Goal: Navigation & Orientation: Find specific page/section

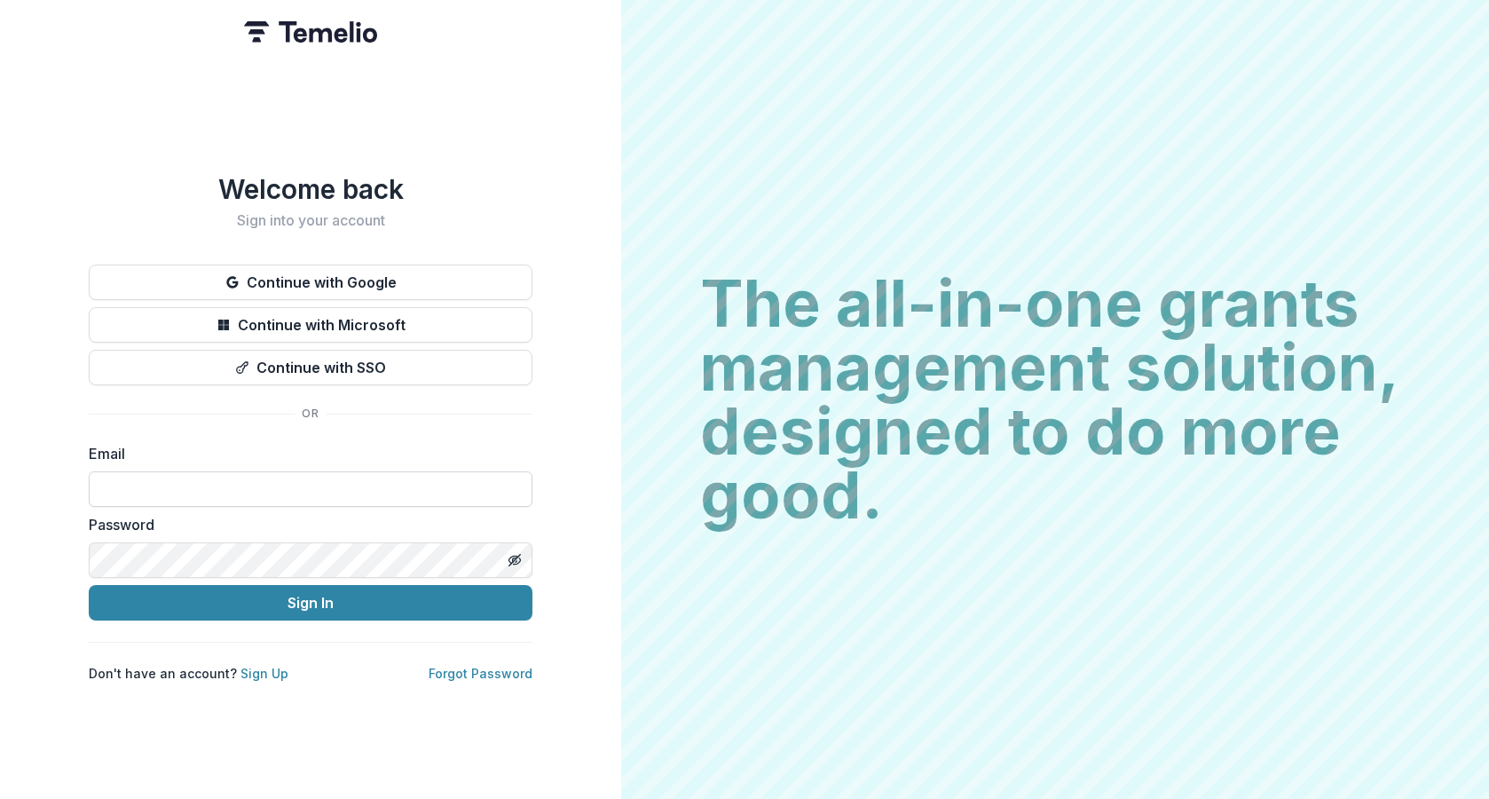
click at [246, 475] on input at bounding box center [311, 489] width 444 height 36
type input "**********"
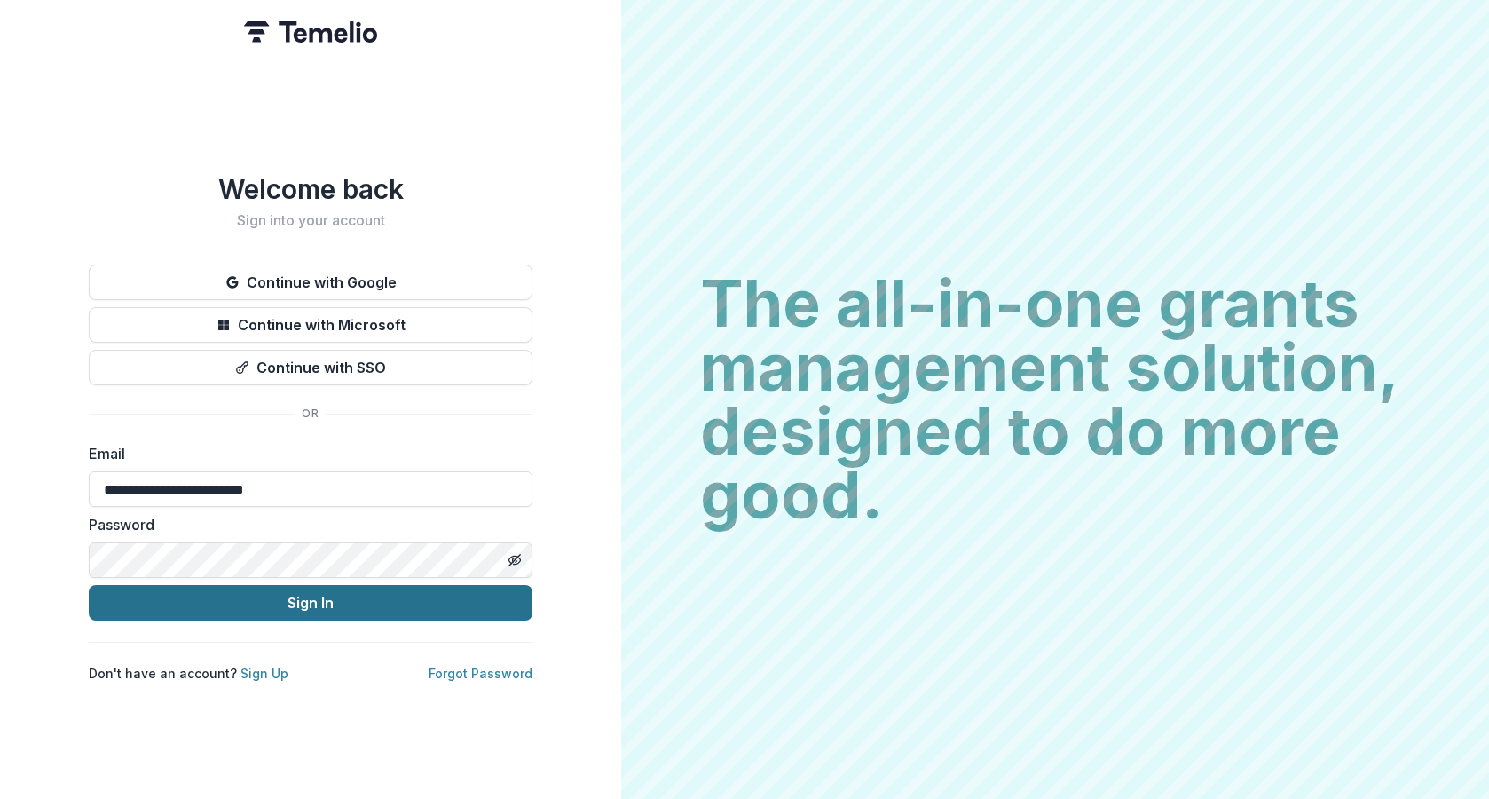
click at [301, 603] on button "Sign In" at bounding box center [311, 603] width 444 height 36
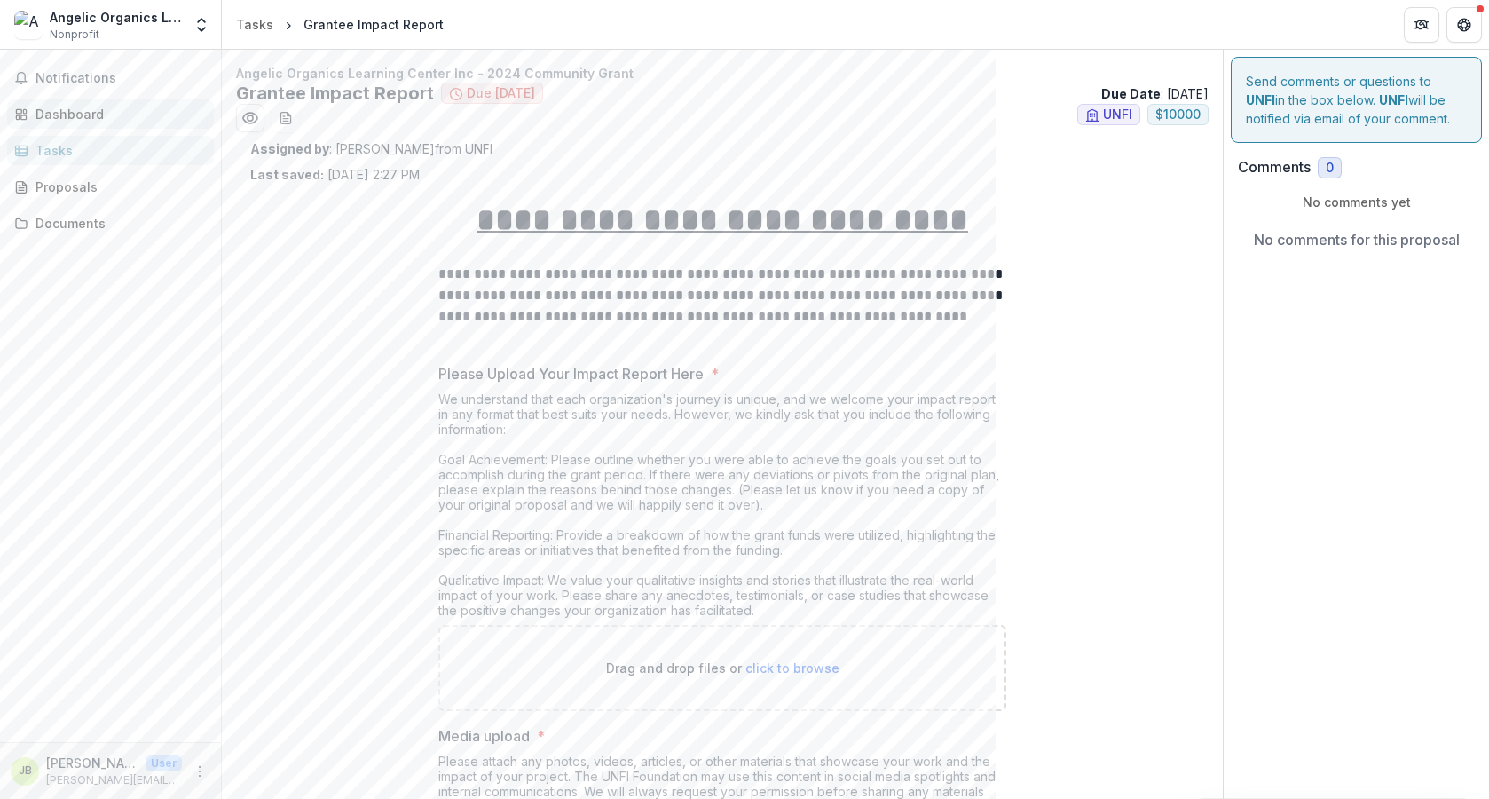
click at [58, 116] on div "Dashboard" at bounding box center [118, 114] width 164 height 19
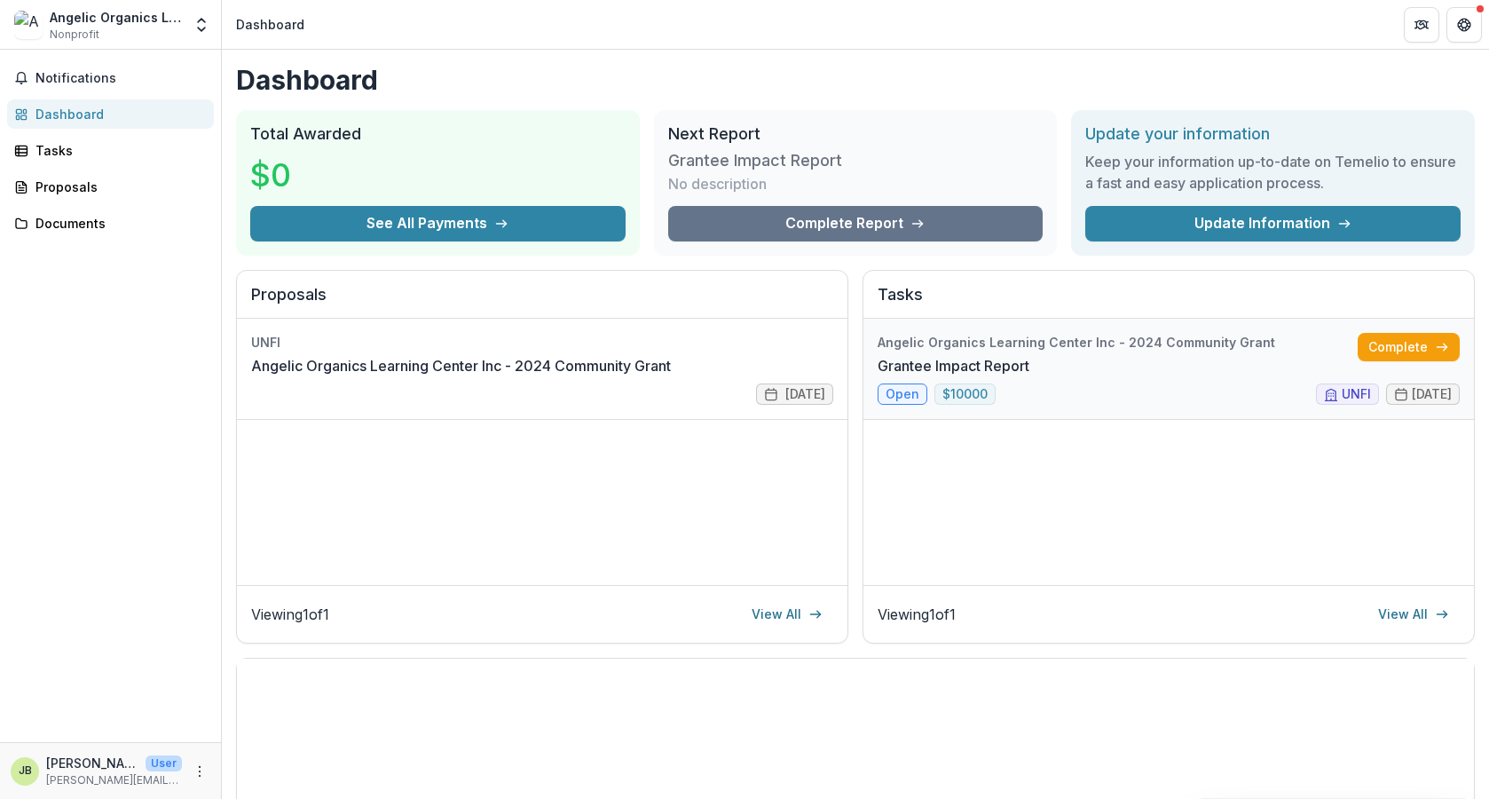
click at [1030, 355] on link "Grantee Impact Report" at bounding box center [954, 365] width 152 height 21
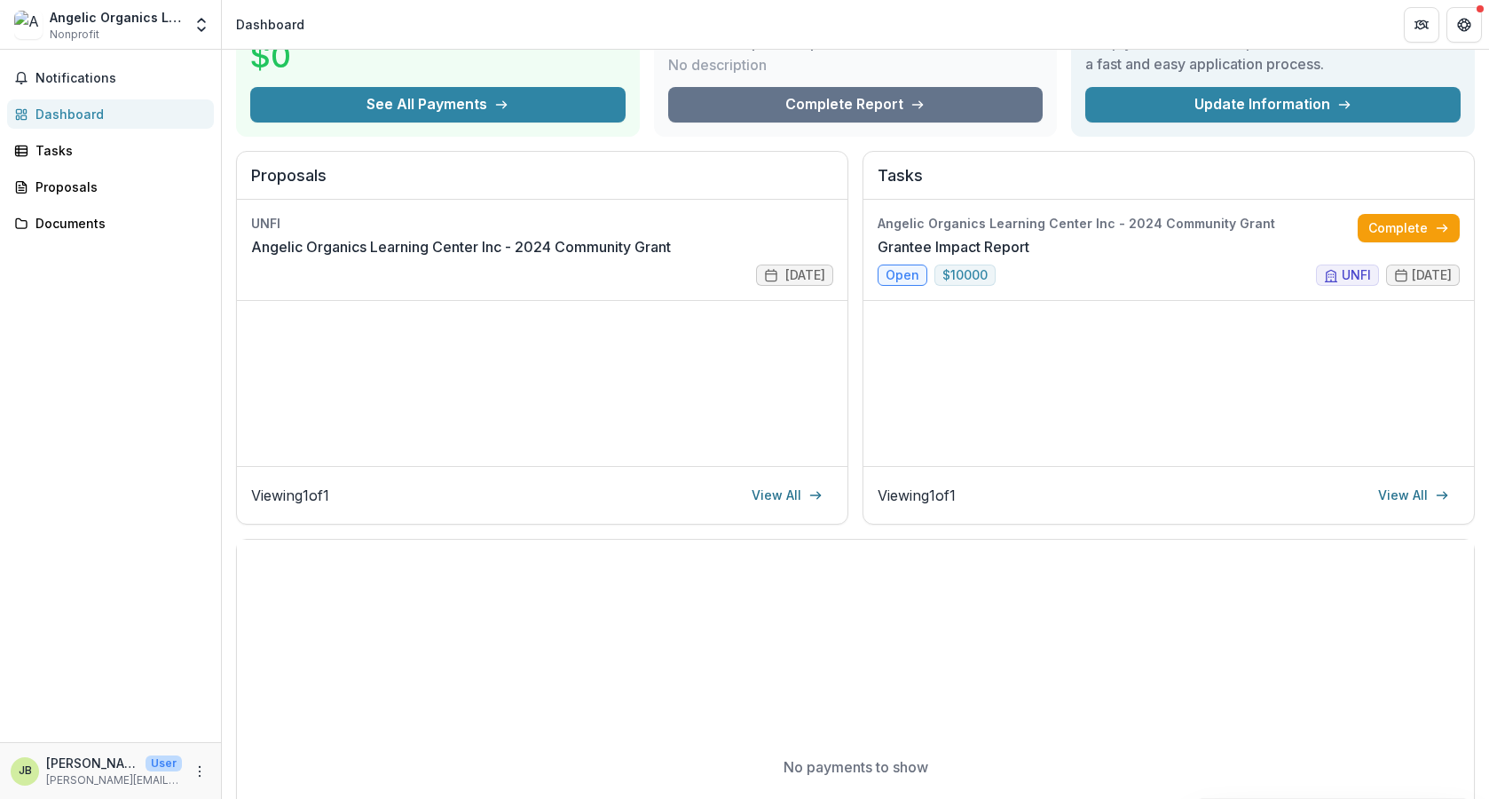
scroll to position [96, 0]
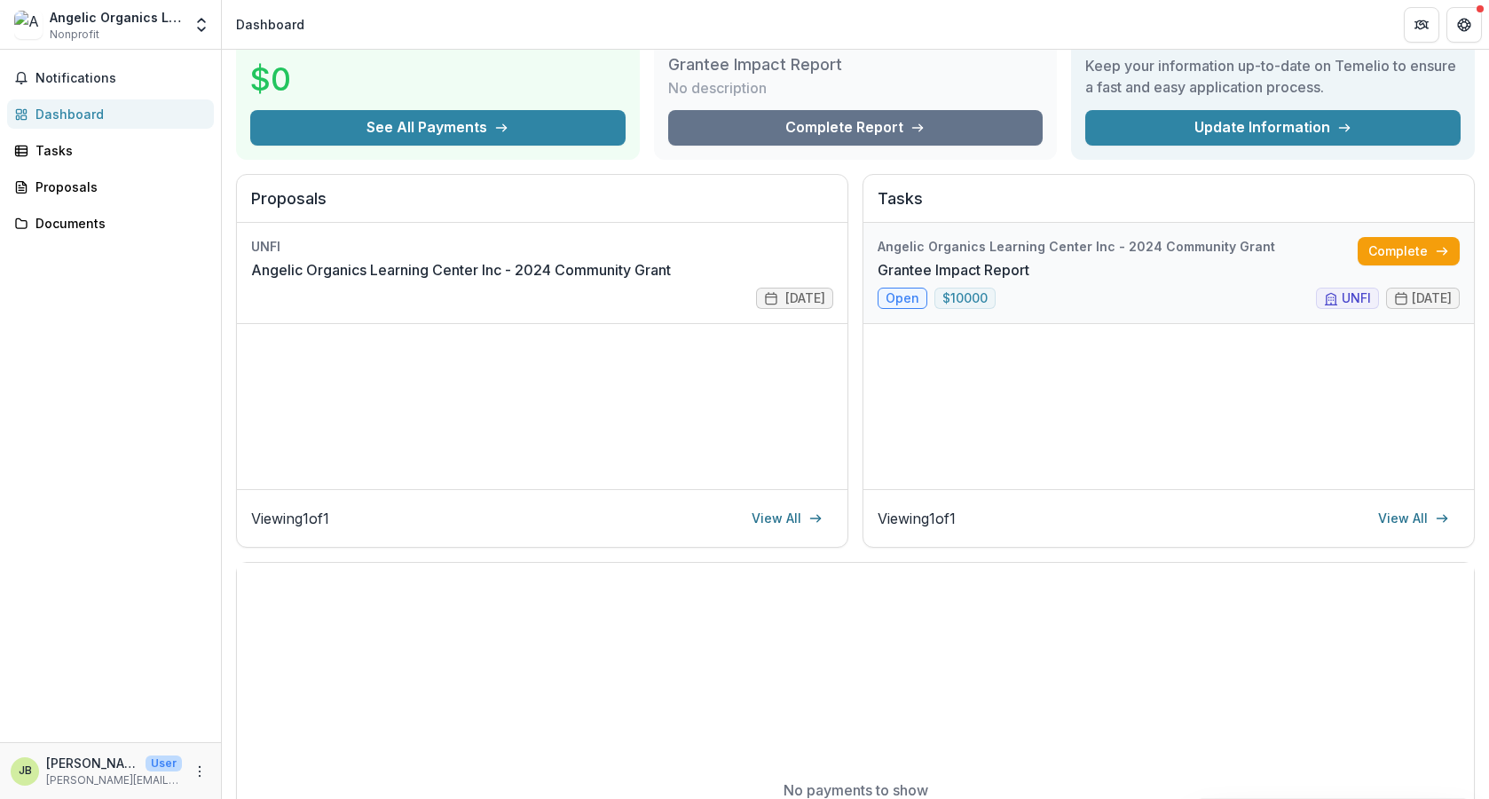
click at [1030, 280] on link "Grantee Impact Report" at bounding box center [954, 269] width 152 height 21
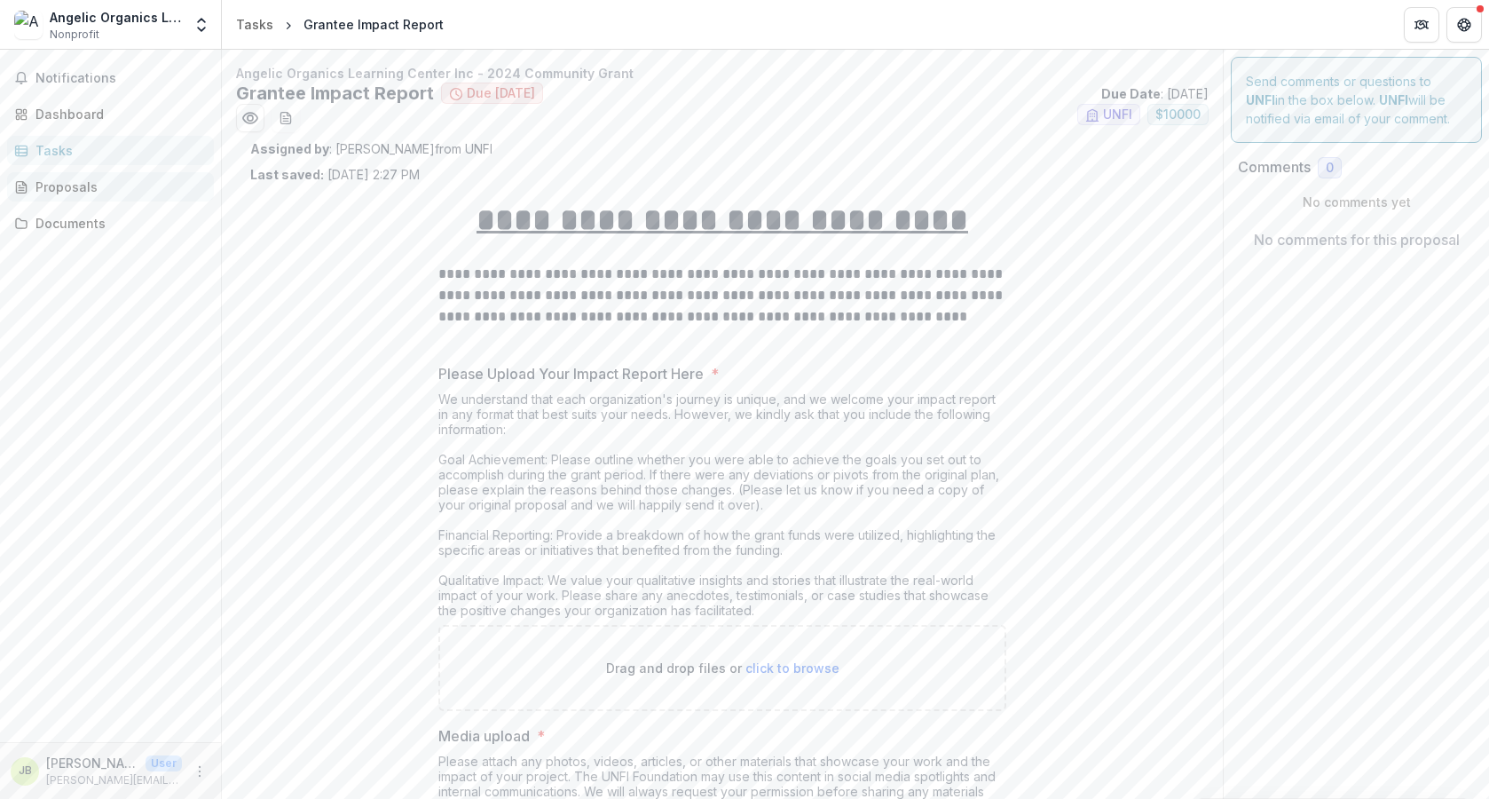
click at [56, 195] on div "Proposals" at bounding box center [118, 187] width 164 height 19
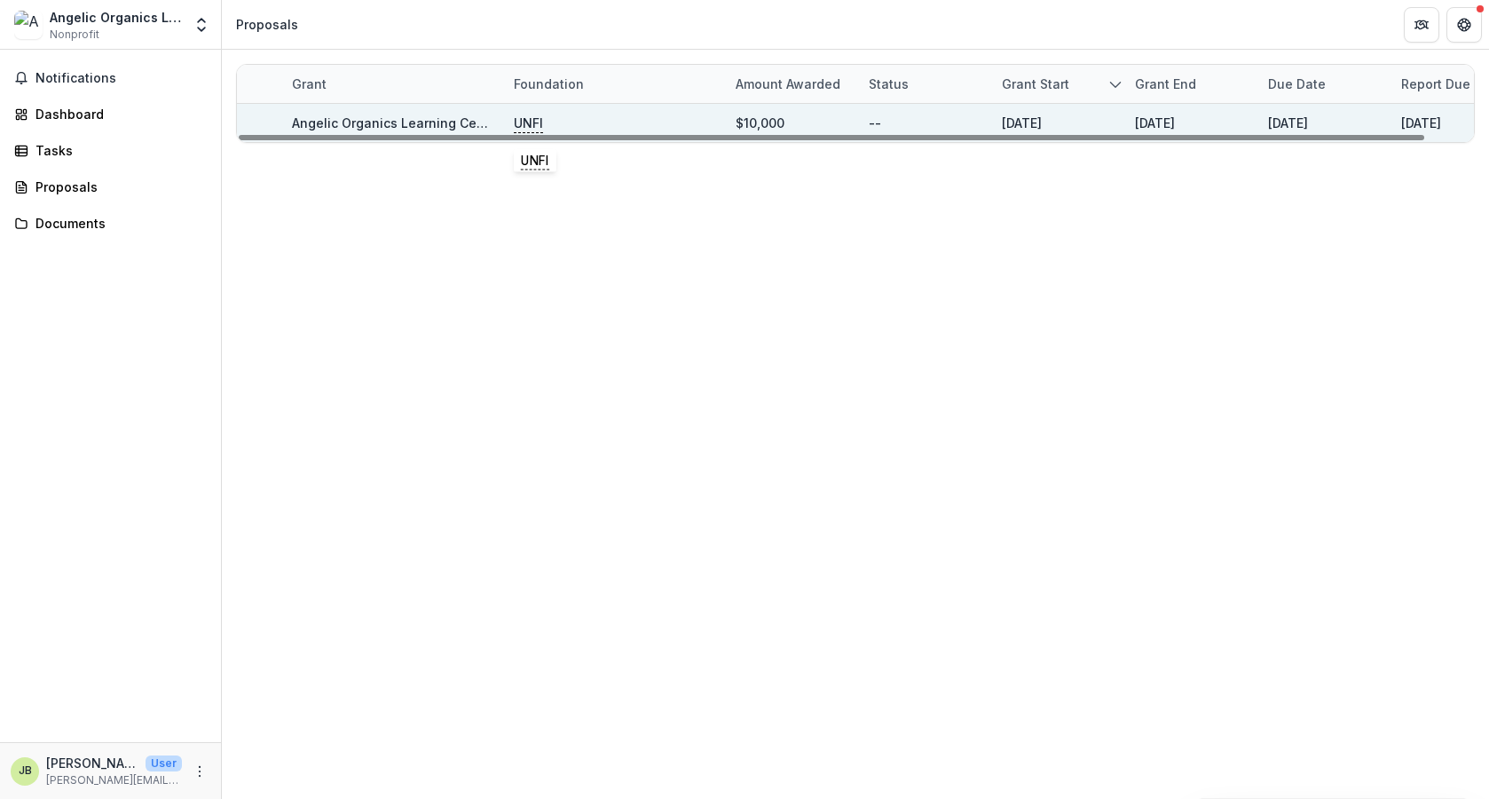
click at [526, 122] on p "UNFI" at bounding box center [528, 124] width 29 height 20
click at [415, 120] on link "Angelic Organics Learning Center Inc - 2024 Community Grant" at bounding box center [486, 122] width 389 height 15
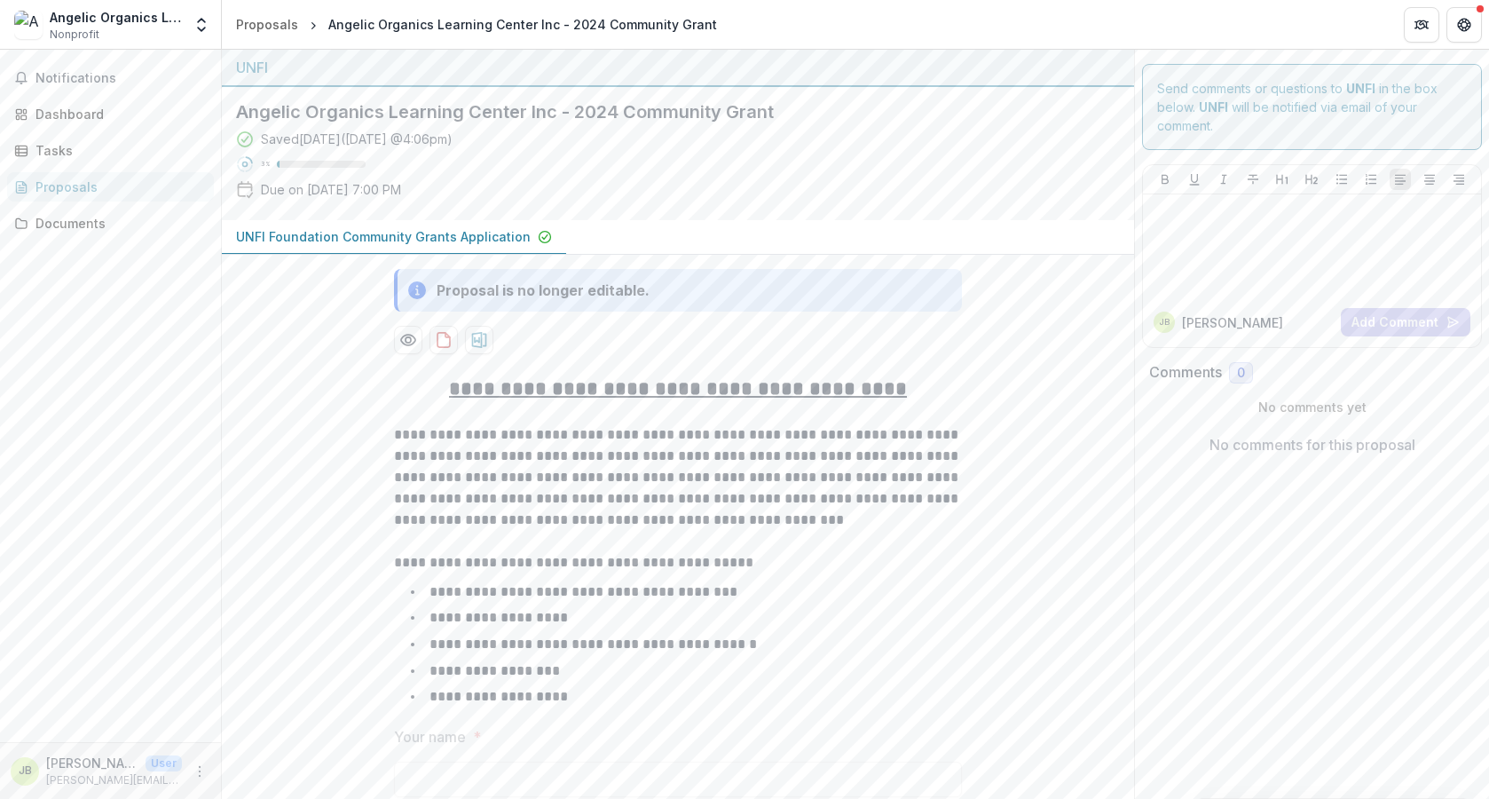
click at [59, 185] on div "Proposals" at bounding box center [118, 187] width 164 height 19
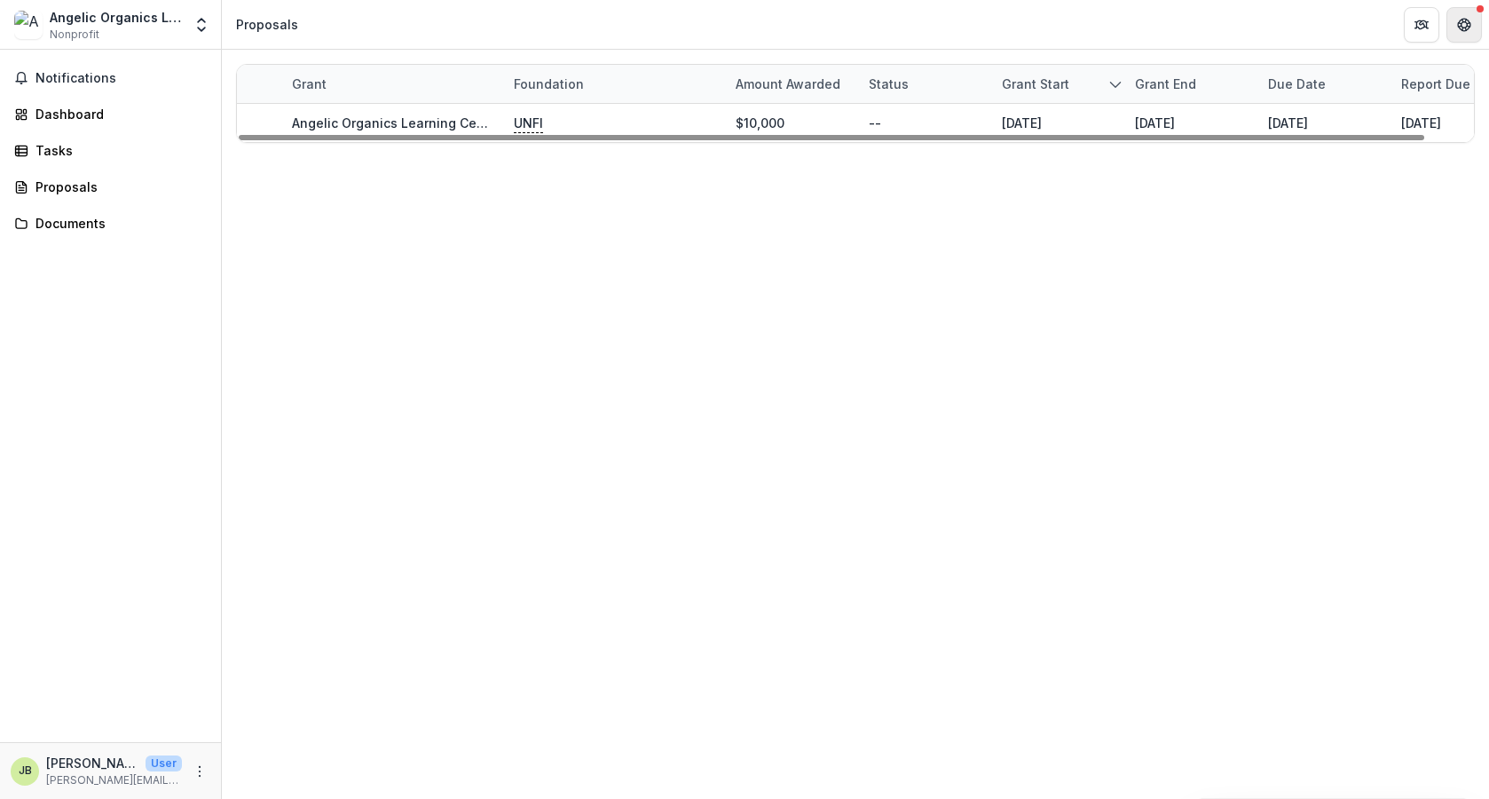
click at [1464, 29] on icon "Get Help" at bounding box center [1465, 30] width 4 height 4
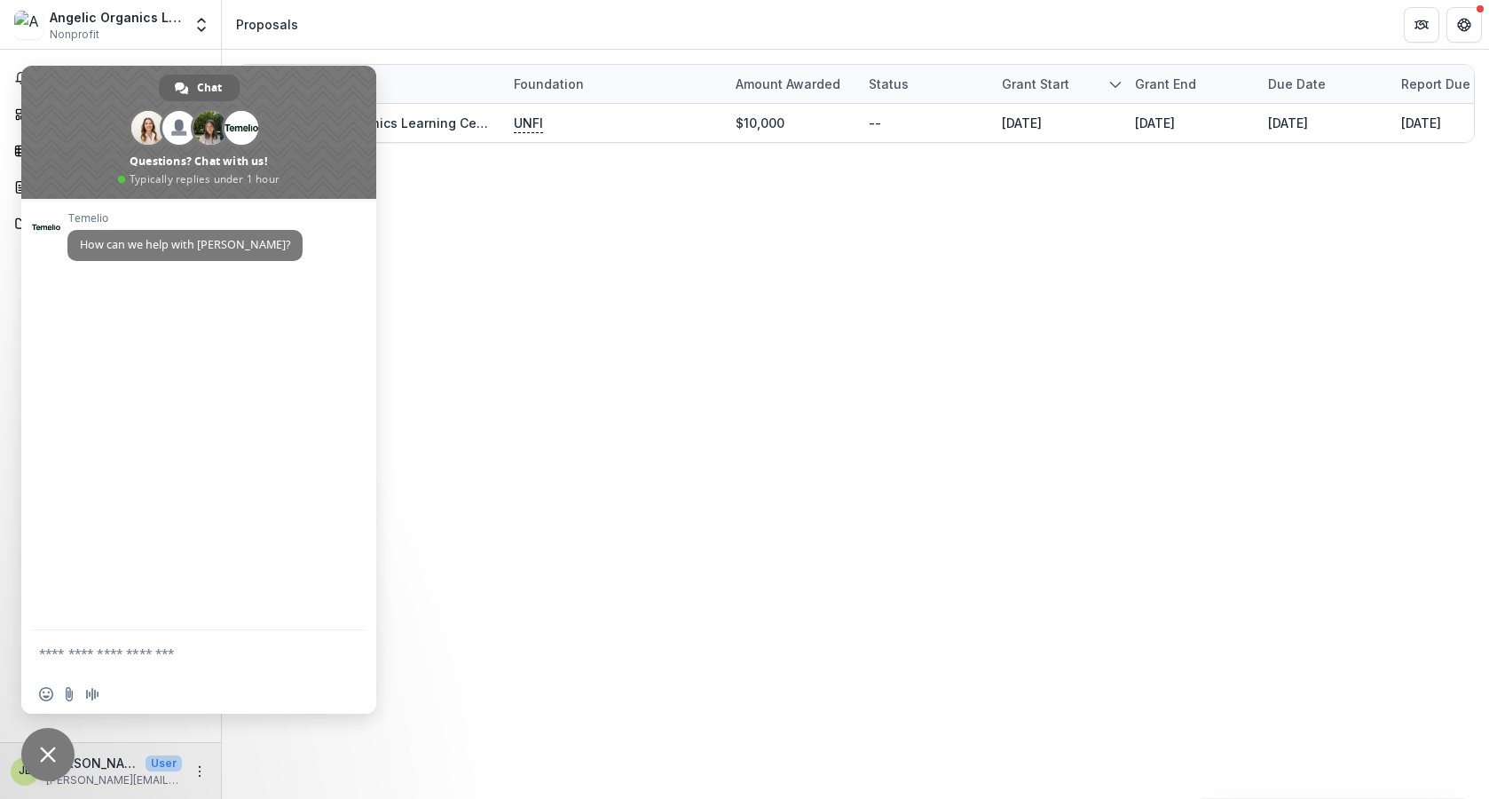
click at [43, 765] on span "Close chat" at bounding box center [47, 754] width 53 height 53
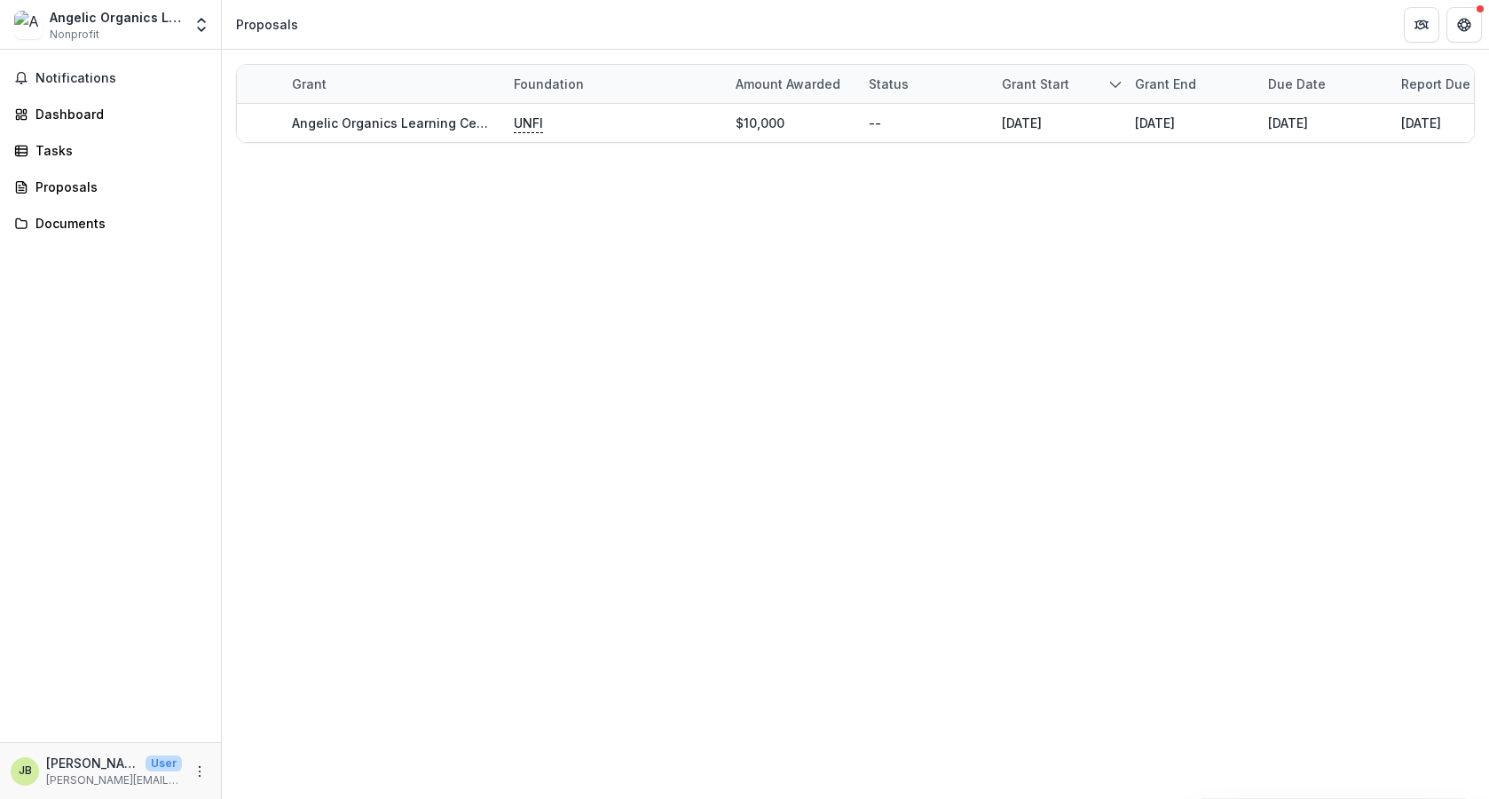
click at [107, 35] on div "Angelic Organics Learning Center Inc Nonprofit" at bounding box center [116, 25] width 132 height 35
click at [150, 22] on div "Angelic Organics Learning Center Inc" at bounding box center [116, 17] width 132 height 19
click at [56, 117] on div "Dashboard" at bounding box center [118, 114] width 164 height 19
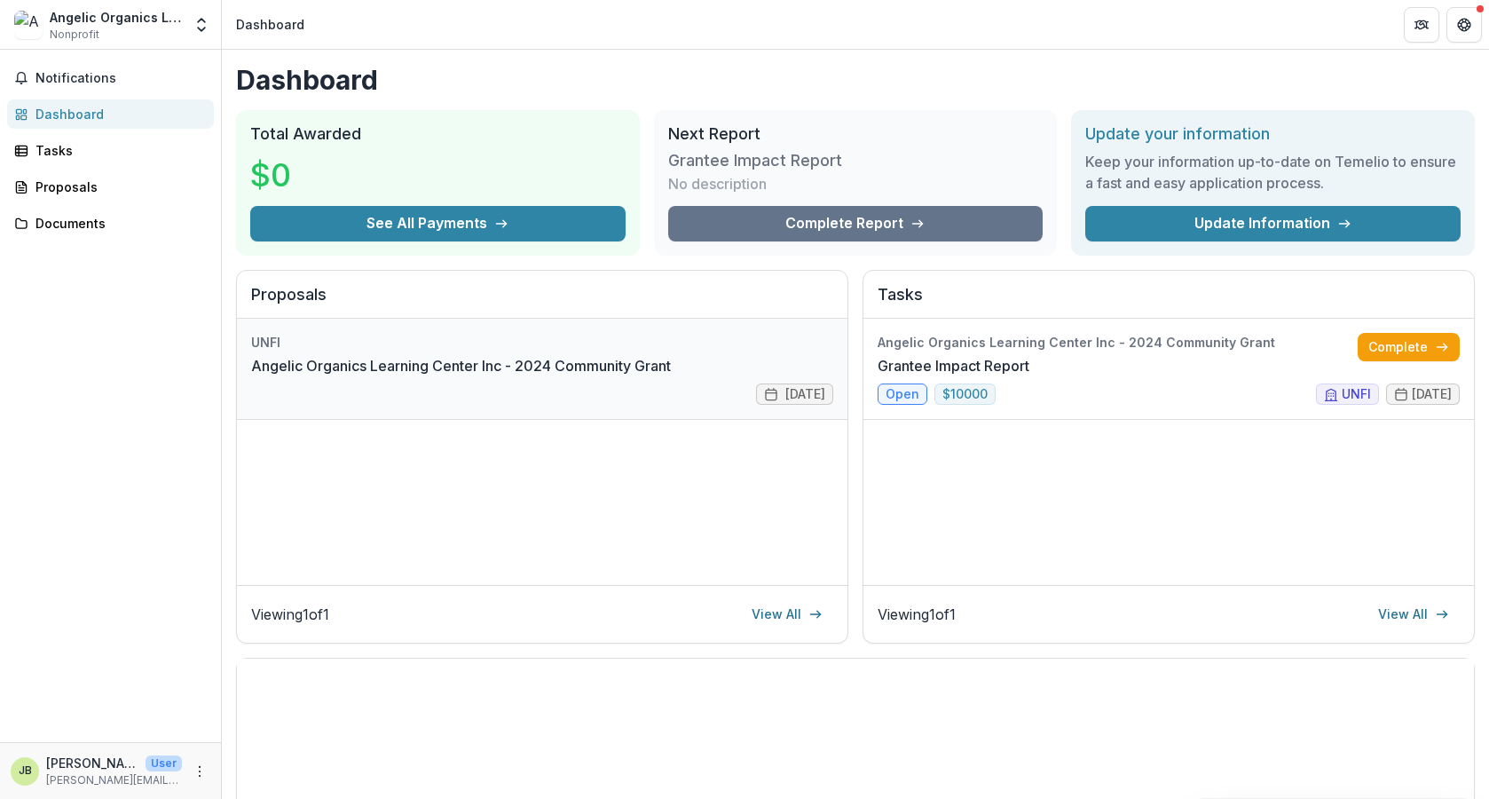
click at [650, 363] on link "Angelic Organics Learning Center Inc - 2024 Community Grant" at bounding box center [461, 365] width 420 height 21
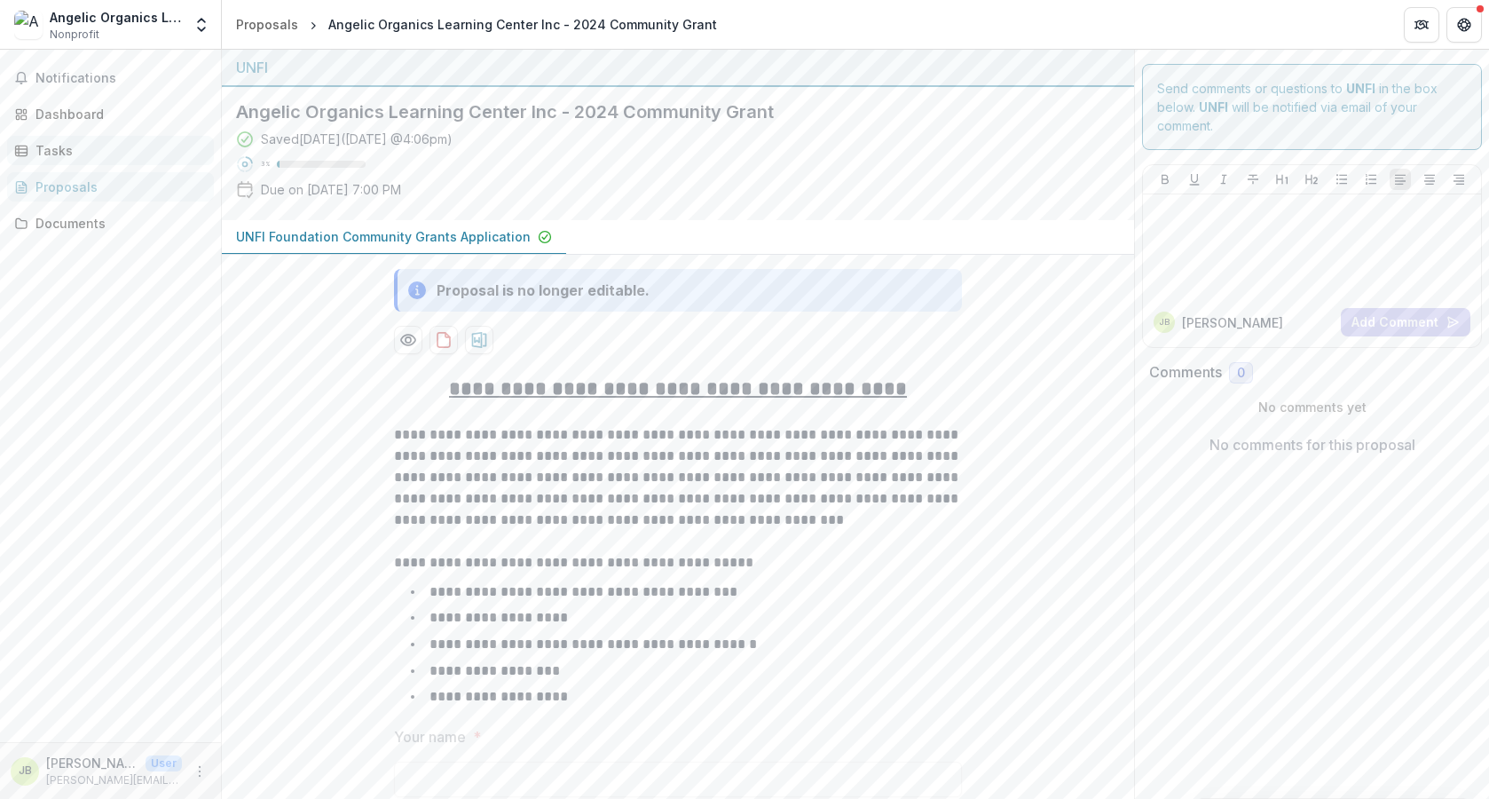
click at [48, 147] on div "Tasks" at bounding box center [118, 150] width 164 height 19
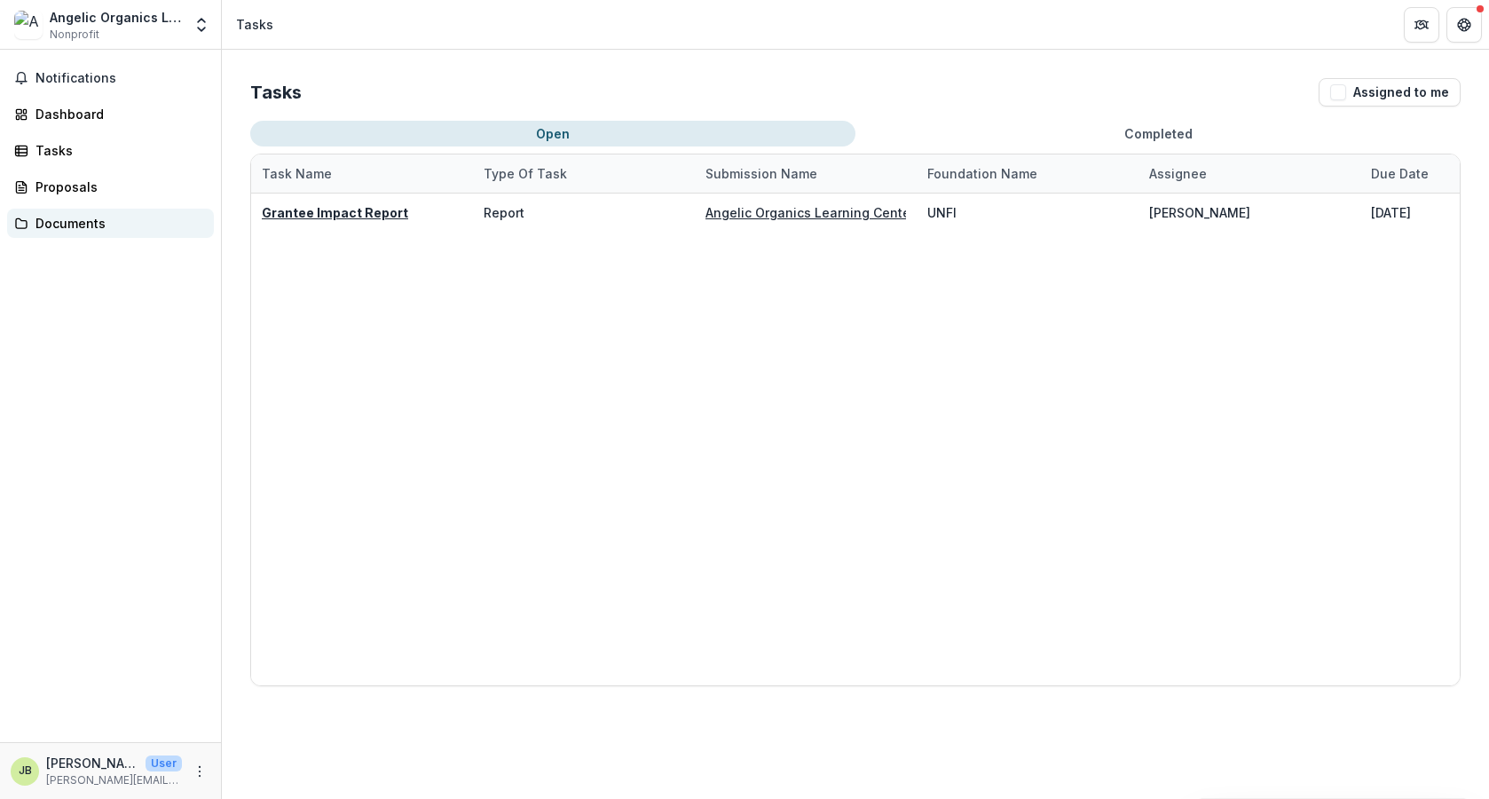
click at [59, 228] on div "Documents" at bounding box center [118, 223] width 164 height 19
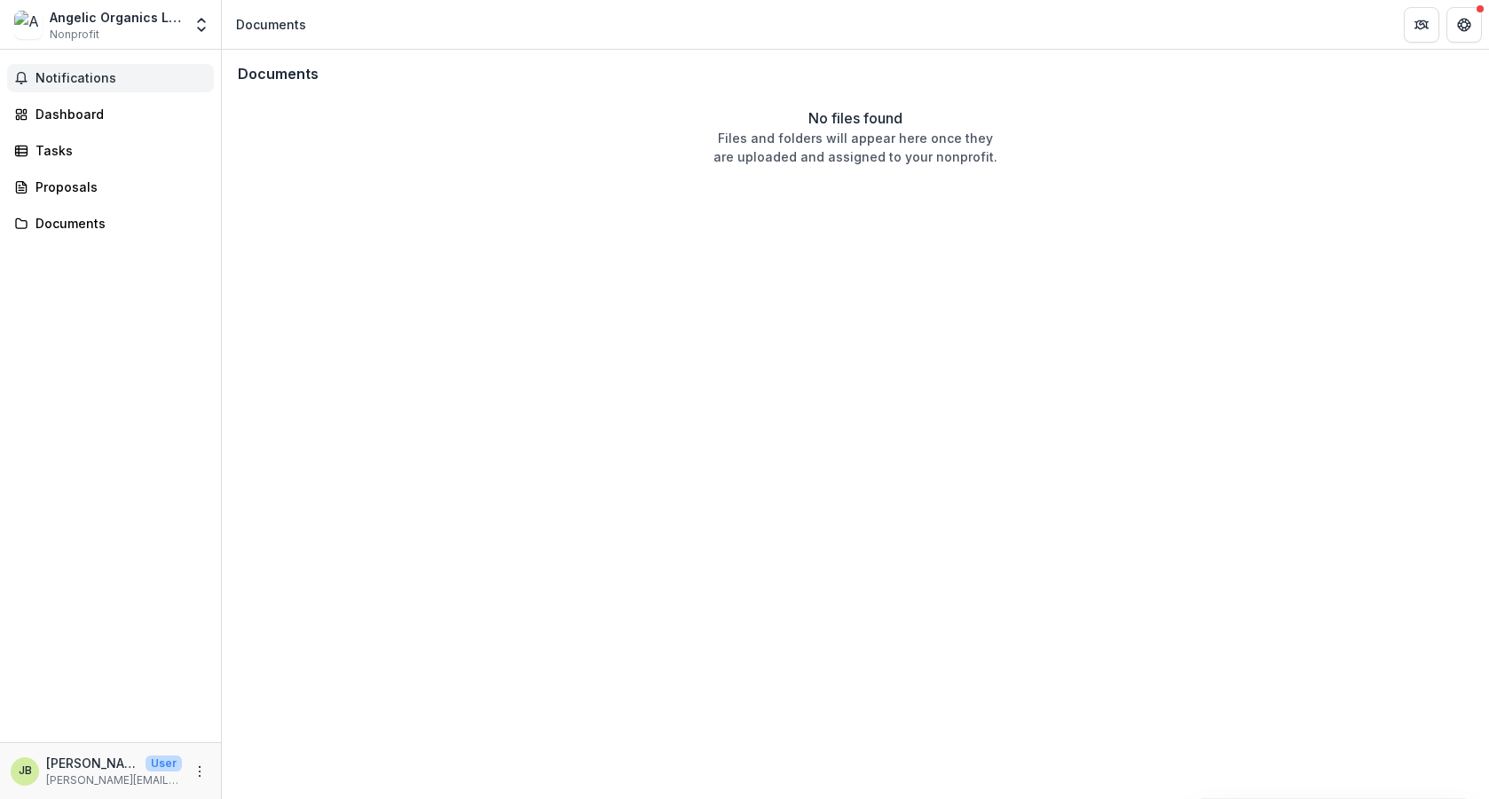
click at [62, 84] on span "Notifications" at bounding box center [121, 78] width 171 height 15
click at [57, 117] on div "Dashboard" at bounding box center [118, 114] width 164 height 19
